Goal: Task Accomplishment & Management: Use online tool/utility

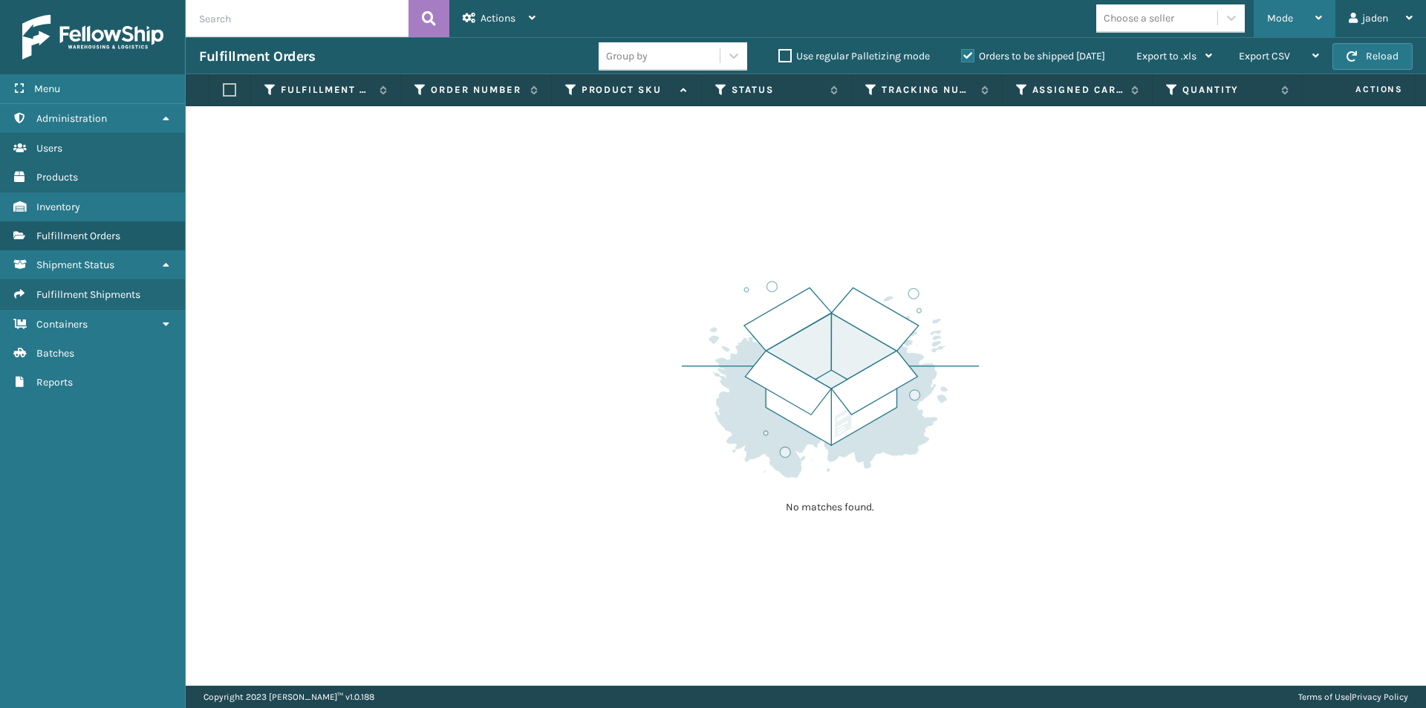
click at [1285, 19] on span "Mode" at bounding box center [1280, 18] width 26 height 13
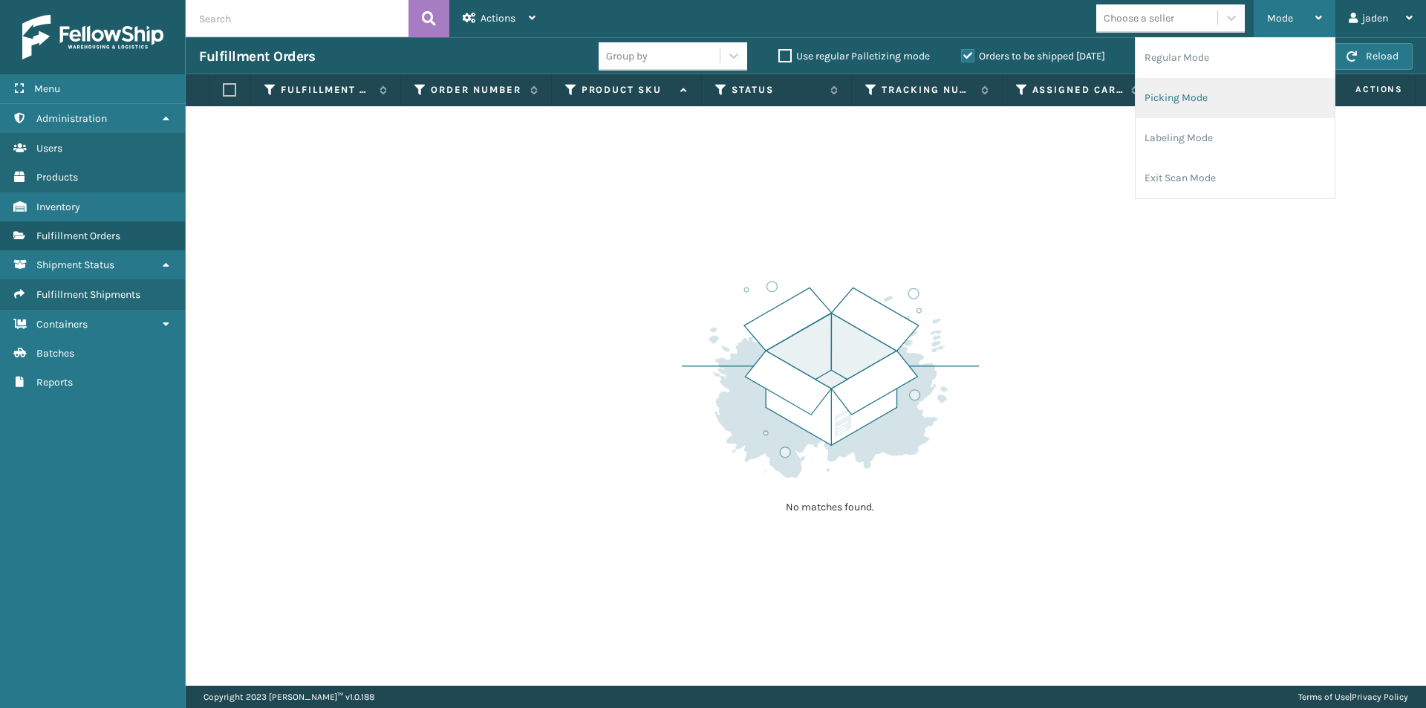
click at [1234, 91] on li "Picking Mode" at bounding box center [1234, 98] width 199 height 40
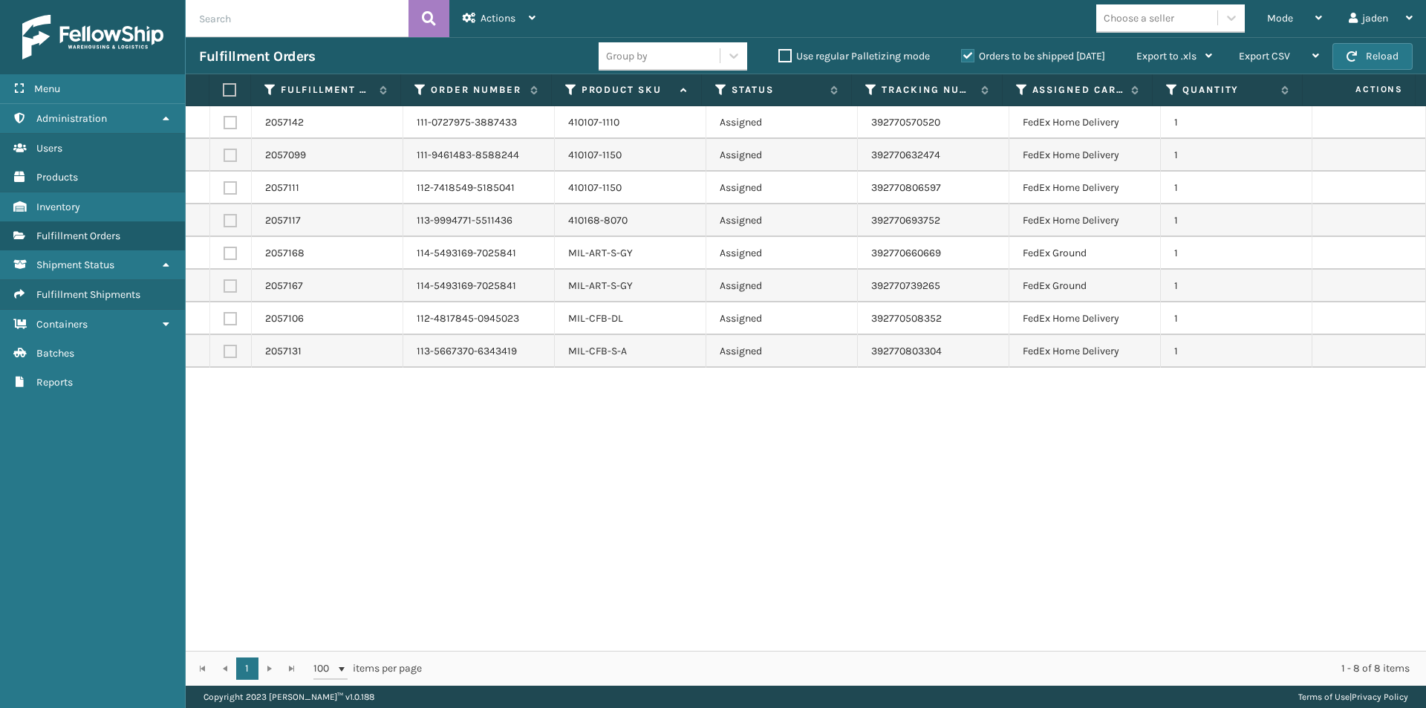
drag, startPoint x: 939, startPoint y: 415, endPoint x: 933, endPoint y: 420, distance: 8.5
drag, startPoint x: 933, startPoint y: 420, endPoint x: 663, endPoint y: 443, distance: 270.4
click at [661, 444] on div "2057142 111-0727975-3887433 410107-1110 Assigned 392770570520 FedEx Home Delive…" at bounding box center [806, 378] width 1240 height 544
click at [968, 55] on label "Orders to be shipped [DATE]" at bounding box center [1033, 56] width 144 height 13
click at [962, 55] on input "Orders to be shipped [DATE]" at bounding box center [961, 53] width 1 height 10
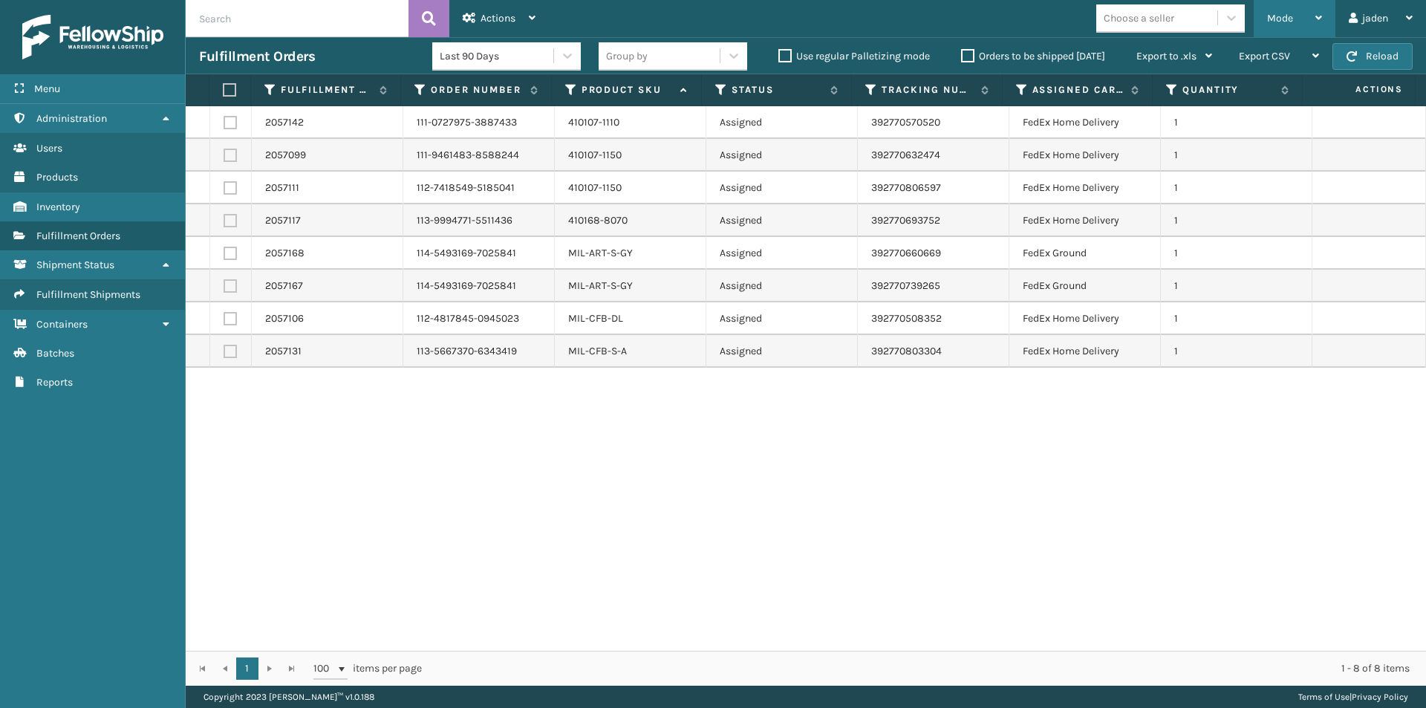
click at [1264, 29] on div "Mode Regular Mode Picking Mode Labeling Mode Exit Scan Mode" at bounding box center [1294, 18] width 82 height 37
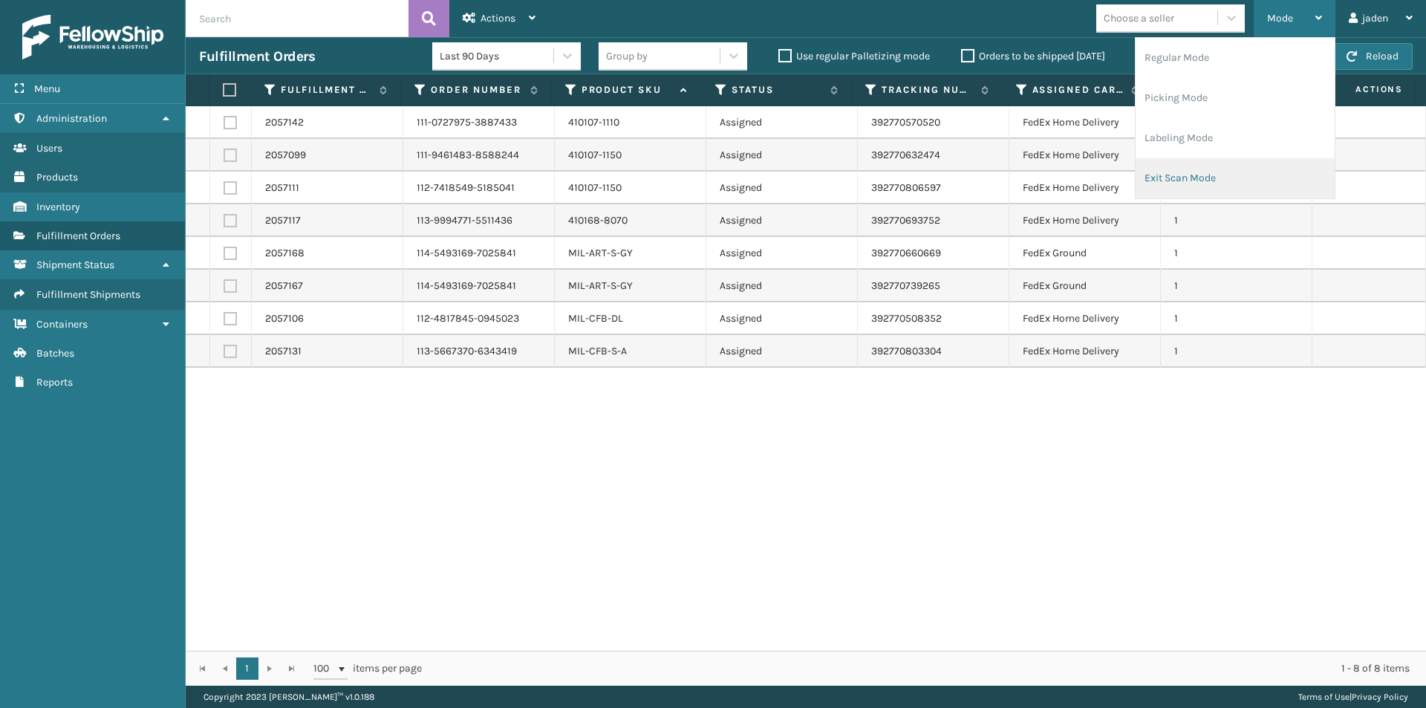
click at [1238, 166] on li "Exit Scan Mode" at bounding box center [1234, 178] width 199 height 40
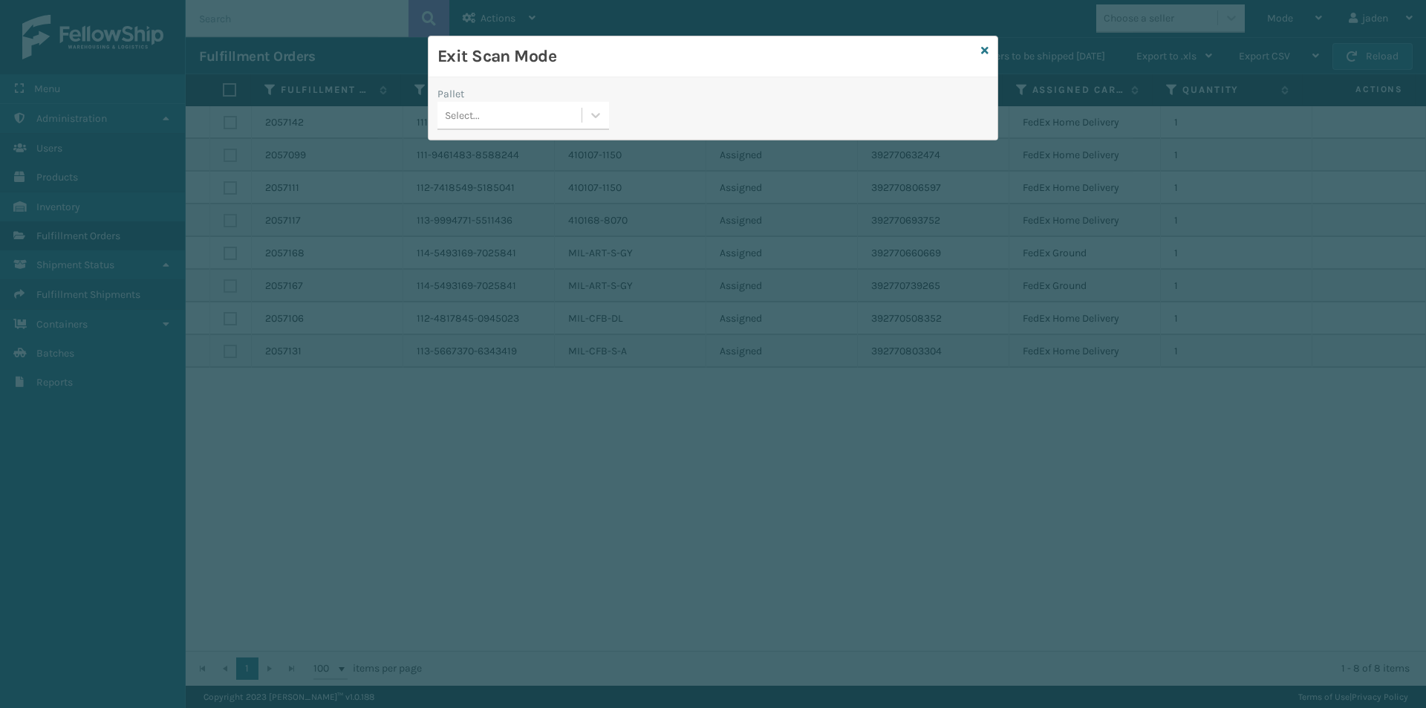
drag, startPoint x: 587, startPoint y: 114, endPoint x: 578, endPoint y: 125, distance: 14.3
click at [587, 113] on div at bounding box center [595, 115] width 27 height 27
drag, startPoint x: 552, startPoint y: 143, endPoint x: 911, endPoint y: 29, distance: 377.1
click at [571, 137] on div "No options" at bounding box center [523, 152] width 172 height 33
click at [983, 48] on icon at bounding box center [984, 50] width 7 height 10
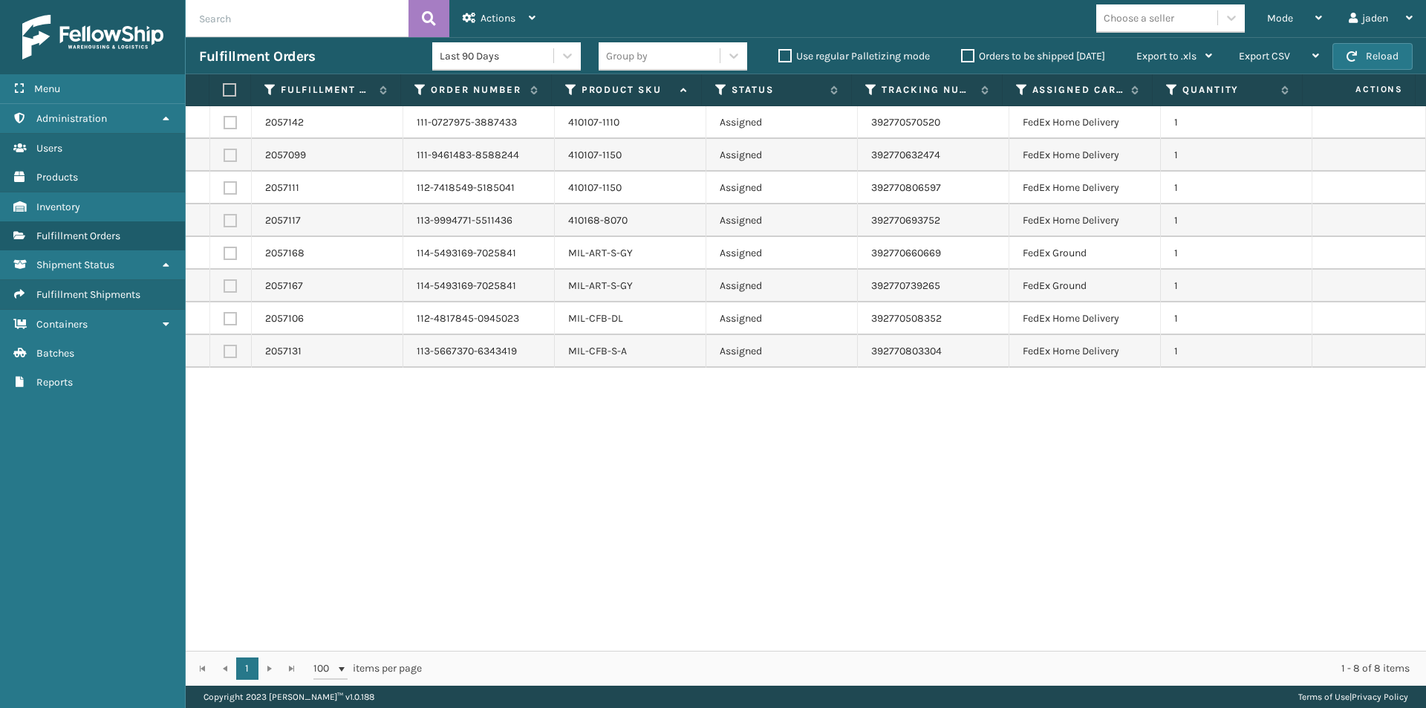
click at [974, 53] on label "Orders to be shipped [DATE]" at bounding box center [1033, 56] width 144 height 13
click at [962, 53] on input "Orders to be shipped [DATE]" at bounding box center [961, 53] width 1 height 10
click at [1365, 53] on button "Reload" at bounding box center [1372, 56] width 80 height 27
